Goal: Navigation & Orientation: Find specific page/section

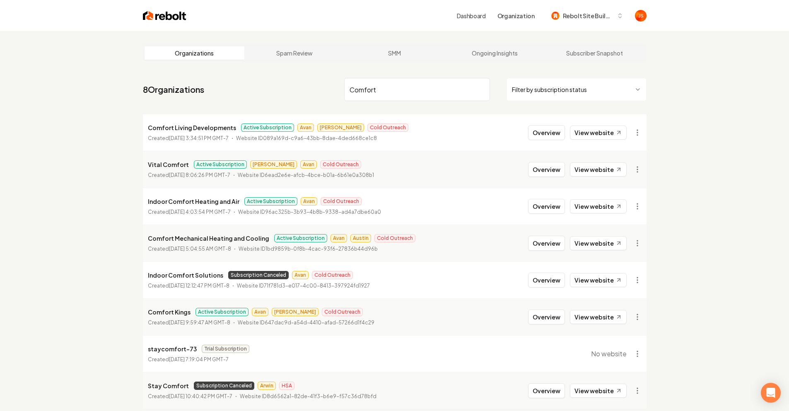
click at [473, 95] on input "Comfort" at bounding box center [417, 89] width 146 height 23
click at [487, 87] on input "Comfort" at bounding box center [417, 89] width 146 height 23
click at [485, 88] on input "Comfort" at bounding box center [417, 89] width 146 height 23
click at [482, 88] on input "Comfort" at bounding box center [417, 89] width 146 height 23
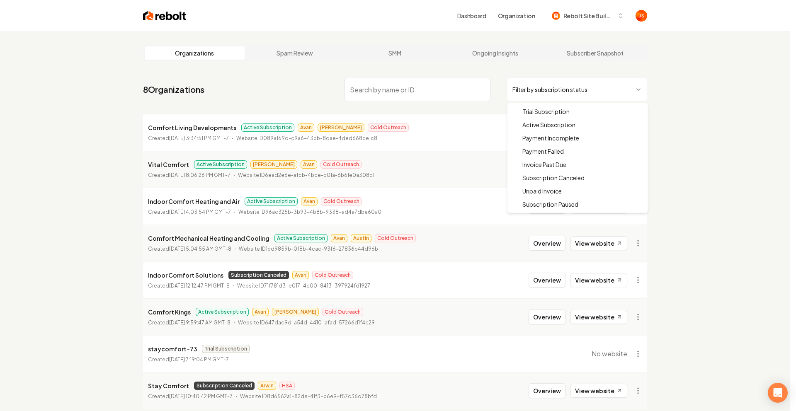
click at [524, 88] on html "Dashboard Organization Rebolt Site Builder Organizations Spam Review SMM Ongoin…" at bounding box center [398, 205] width 796 height 411
click at [427, 87] on html "Dashboard Organization Rebolt Site Builder Organizations Spam Review SMM Ongoin…" at bounding box center [394, 205] width 789 height 411
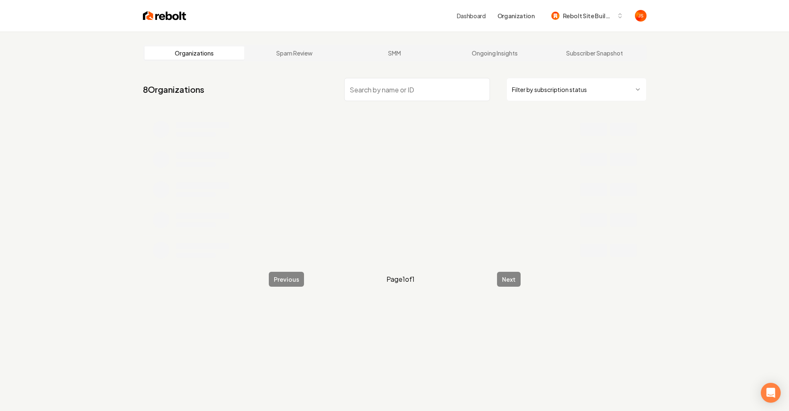
click at [427, 87] on input "search" at bounding box center [417, 89] width 146 height 23
click at [421, 89] on input "search" at bounding box center [417, 89] width 146 height 23
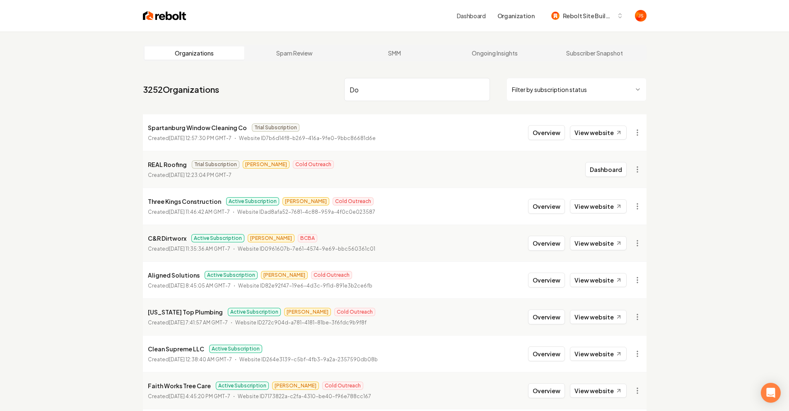
type input "D"
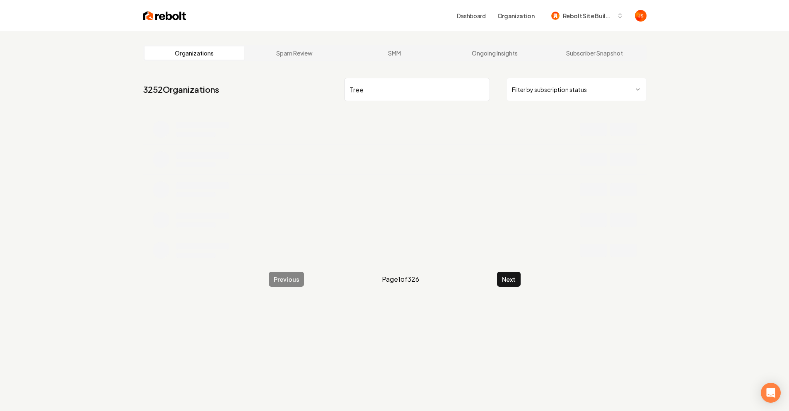
type input "Tree"
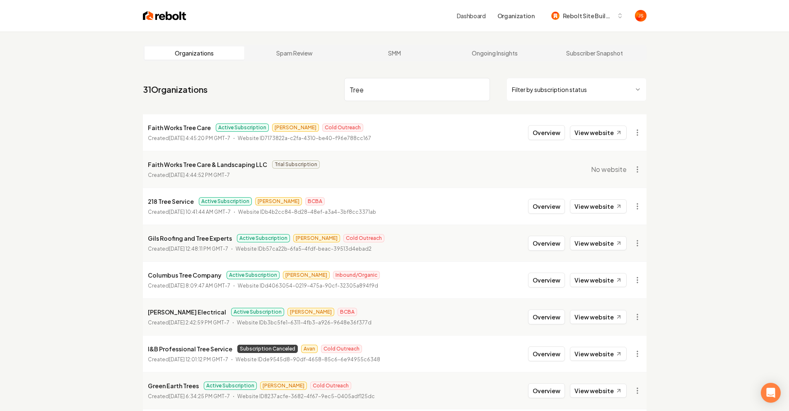
click at [383, 93] on input "Tree" at bounding box center [417, 89] width 146 height 23
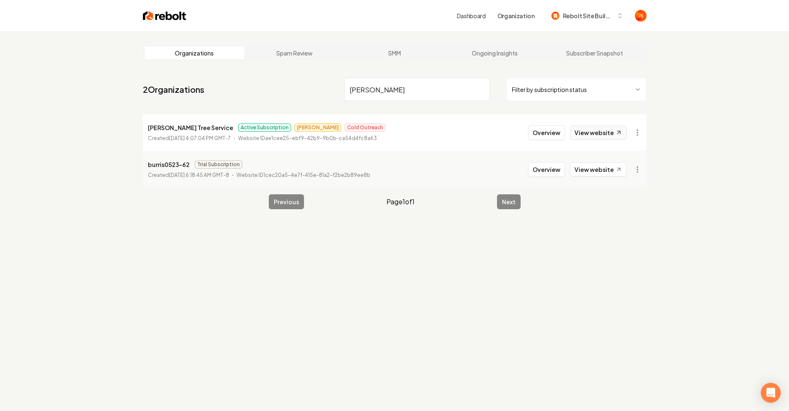
type input "[PERSON_NAME]"
click at [622, 139] on link "View website" at bounding box center [598, 133] width 57 height 14
click at [472, 83] on input "[PERSON_NAME]" at bounding box center [417, 89] width 146 height 23
click at [479, 88] on input "[PERSON_NAME]" at bounding box center [417, 89] width 146 height 23
drag, startPoint x: 479, startPoint y: 88, endPoint x: 508, endPoint y: 85, distance: 28.3
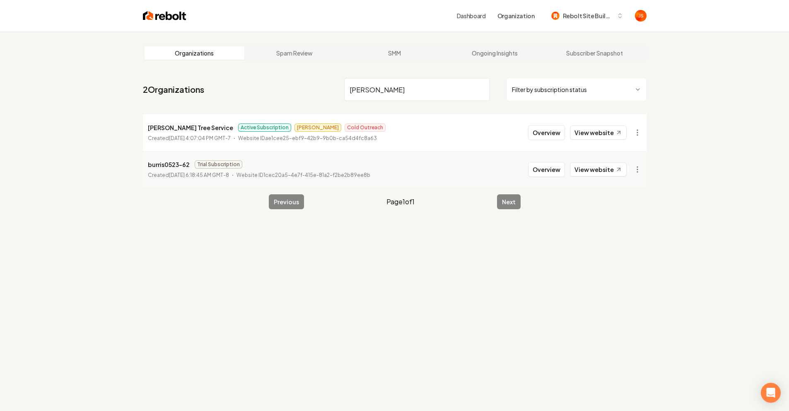
click at [482, 88] on input "[PERSON_NAME]" at bounding box center [417, 89] width 146 height 23
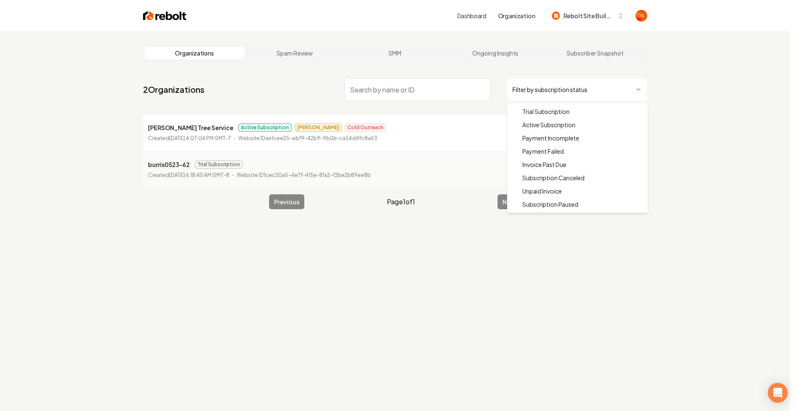
click at [522, 89] on html "Dashboard Organization Rebolt Site Builder Organizations Spam Review SMM Ongoin…" at bounding box center [398, 205] width 796 height 411
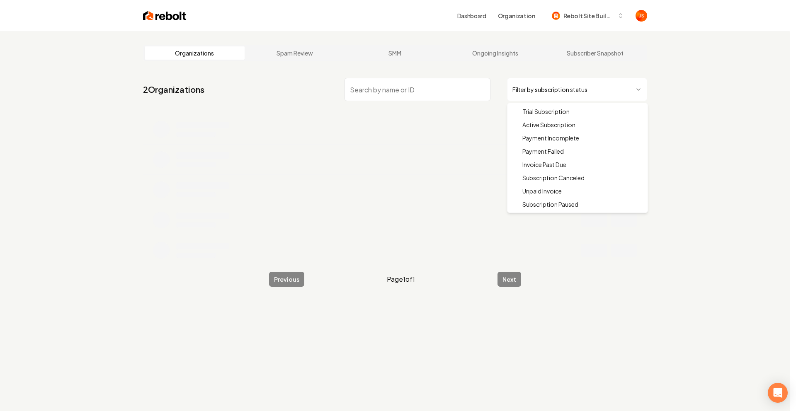
drag, startPoint x: 525, startPoint y: 122, endPoint x: 455, endPoint y: 95, distance: 74.8
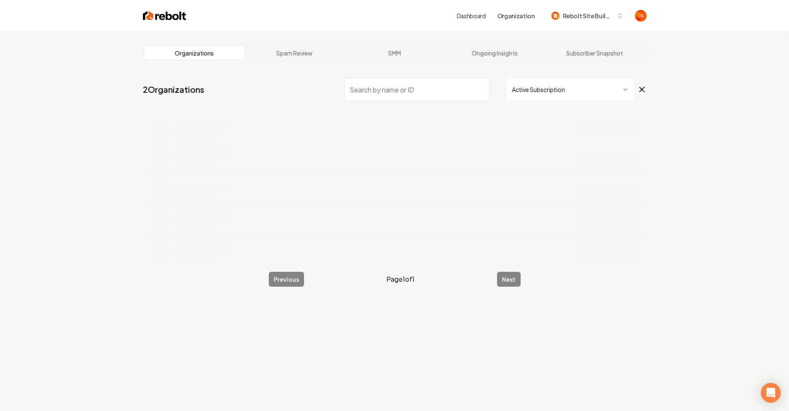
click at [433, 89] on input "search" at bounding box center [417, 89] width 146 height 23
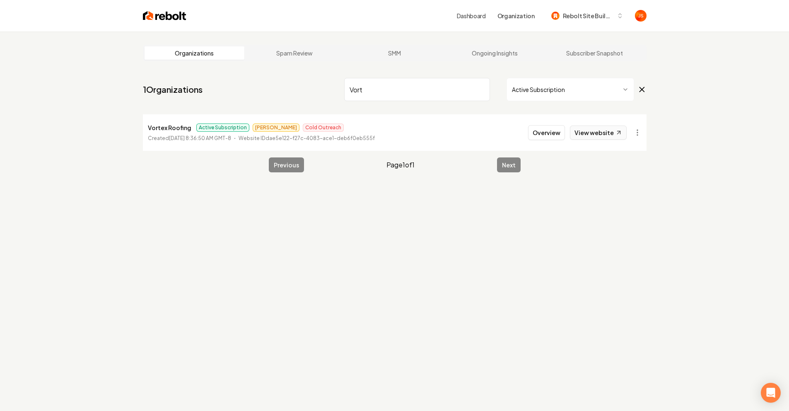
type input "Vort"
click at [602, 132] on link "View website" at bounding box center [598, 133] width 57 height 14
click at [400, 79] on input "Vort" at bounding box center [417, 89] width 146 height 23
click at [400, 81] on input "Vort" at bounding box center [417, 89] width 146 height 23
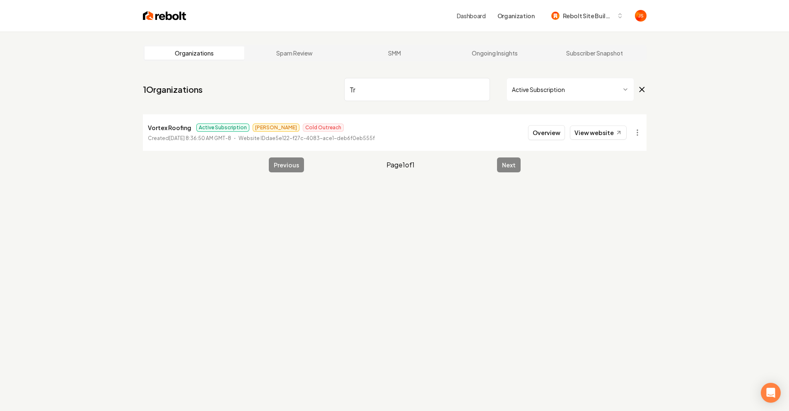
type input "T"
type input "aim to tame"
click at [581, 131] on link "View website" at bounding box center [598, 133] width 57 height 14
